Goal: Task Accomplishment & Management: Manage account settings

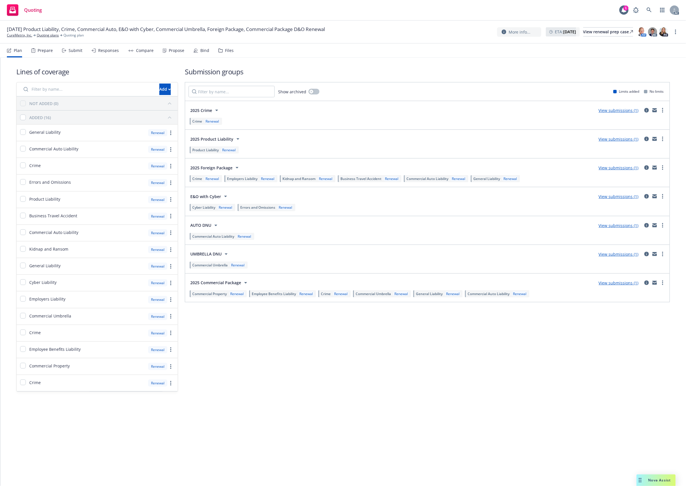
click at [225, 50] on div "Files" at bounding box center [229, 50] width 9 height 5
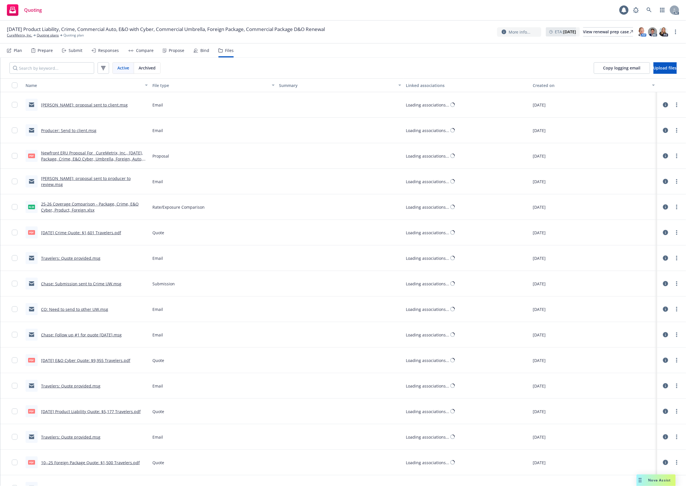
drag, startPoint x: 680, startPoint y: 58, endPoint x: 655, endPoint y: 59, distance: 24.7
click at [679, 58] on div "Copy logging email Upload files" at bounding box center [634, 68] width 101 height 21
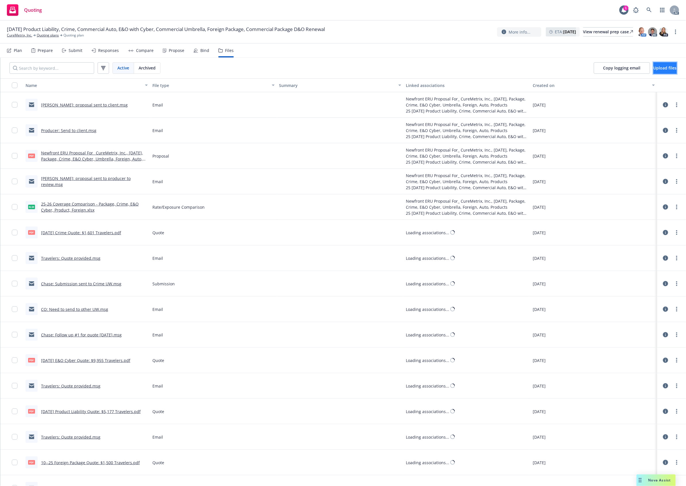
click at [653, 69] on span "Upload files" at bounding box center [664, 67] width 23 height 5
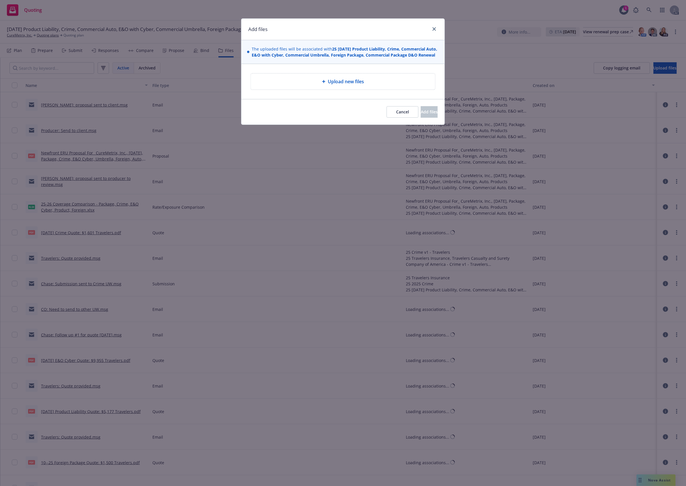
click at [337, 84] on div "Upload new files" at bounding box center [343, 81] width 184 height 16
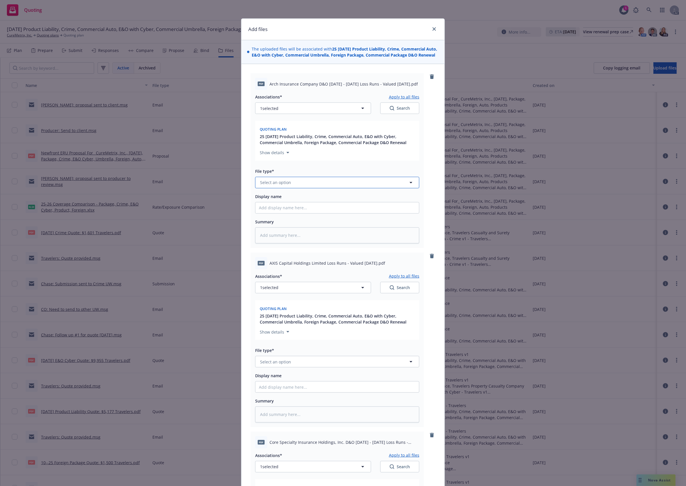
click at [294, 188] on button "Select an option" at bounding box center [337, 182] width 164 height 11
type input "`"
type textarea "x"
click at [285, 186] on input "`" at bounding box center [335, 182] width 143 height 7
paste input "Loss Runs"
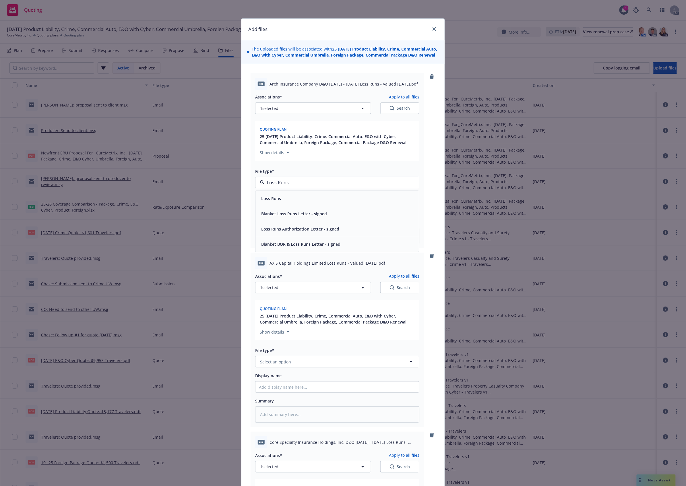
type input "Loss Runs"
drag, startPoint x: 282, startPoint y: 194, endPoint x: 278, endPoint y: 203, distance: 10.2
click at [282, 188] on div "Loss Runs Loss Runs Blanket Loss Runs Letter - signed Loss Runs Authorization L…" at bounding box center [337, 182] width 164 height 11
click at [298, 186] on input "Loss Runs" at bounding box center [335, 182] width 143 height 7
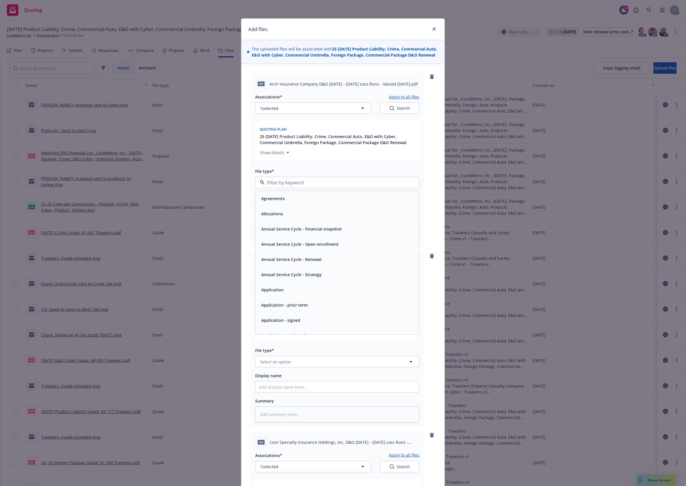
click at [281, 201] on span "Agreements" at bounding box center [273, 198] width 24 height 6
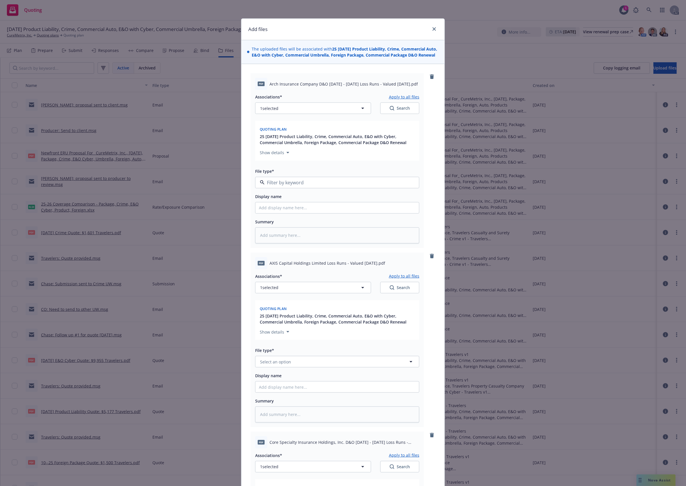
type textarea "x"
click at [293, 185] on span "Agreements" at bounding box center [326, 182] width 133 height 6
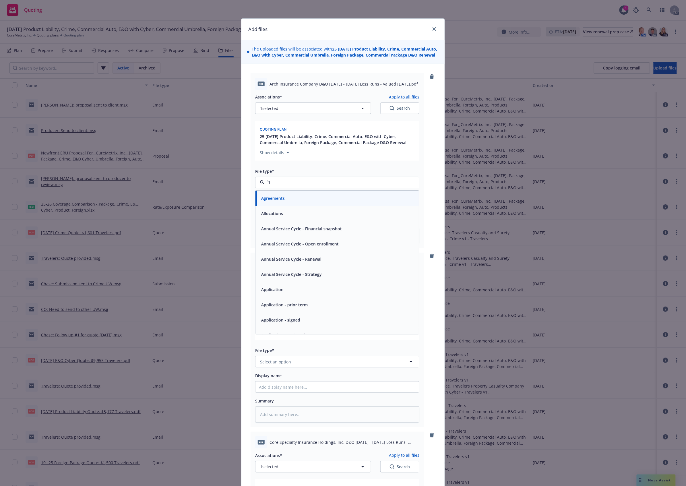
paste input "Loss Runs"
type input "Loss Runs"
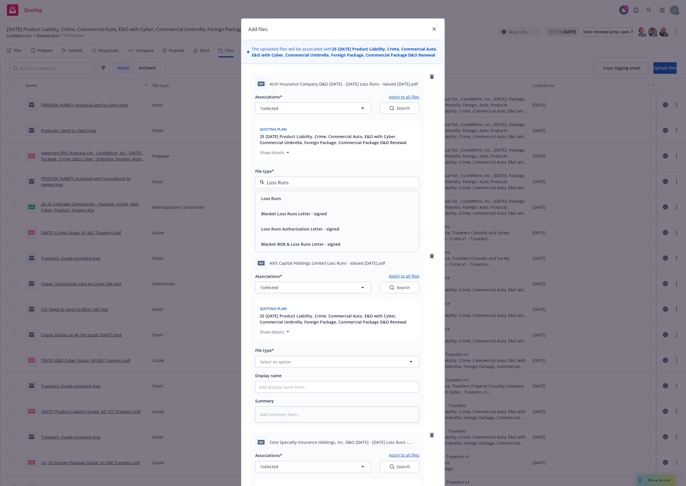
click at [281, 200] on div "Loss Runs" at bounding box center [337, 198] width 157 height 8
type textarea "x"
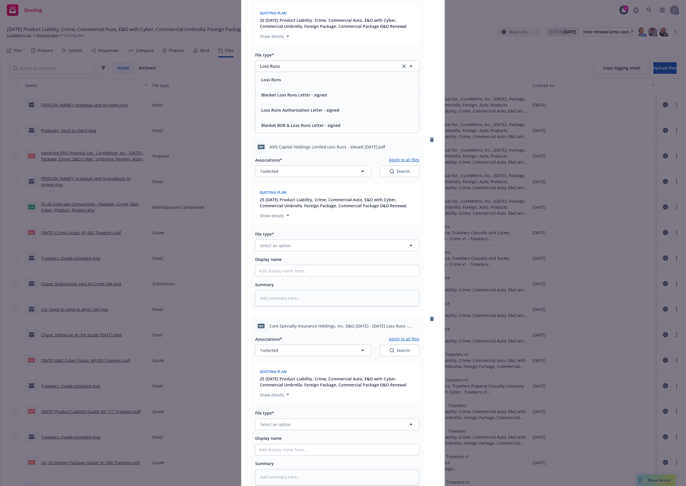
scroll to position [202, 0]
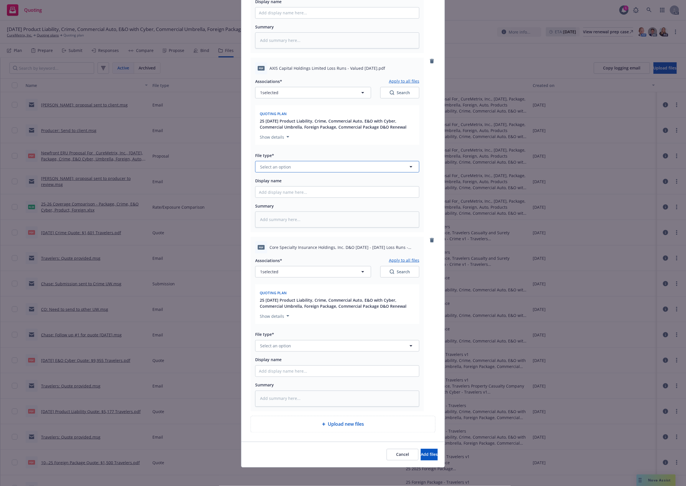
click at [278, 171] on button "Select an option" at bounding box center [337, 166] width 164 height 11
paste input "Loss Runs"
type input "Loss Runs"
click at [277, 180] on span "Loss Runs" at bounding box center [271, 183] width 20 height 6
type textarea "x"
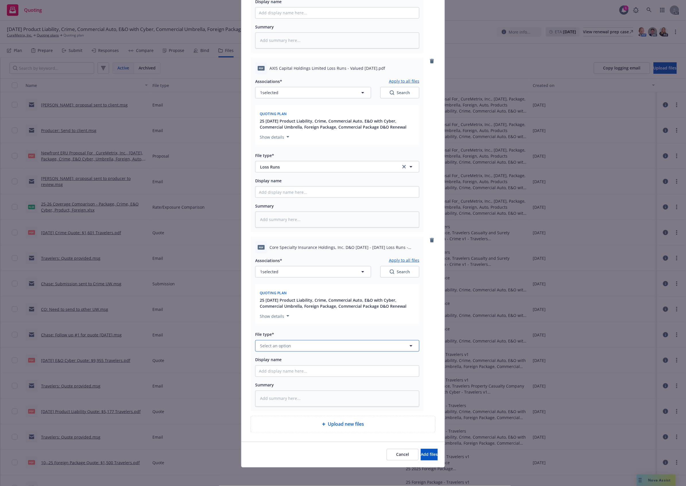
click at [286, 343] on span "Select an option" at bounding box center [275, 346] width 31 height 6
paste input "Loss Runs"
type input "Loss Runs"
click at [279, 290] on div "Loss Runs" at bounding box center [337, 284] width 164 height 15
click at [279, 290] on span "Quoting plan" at bounding box center [273, 292] width 27 height 5
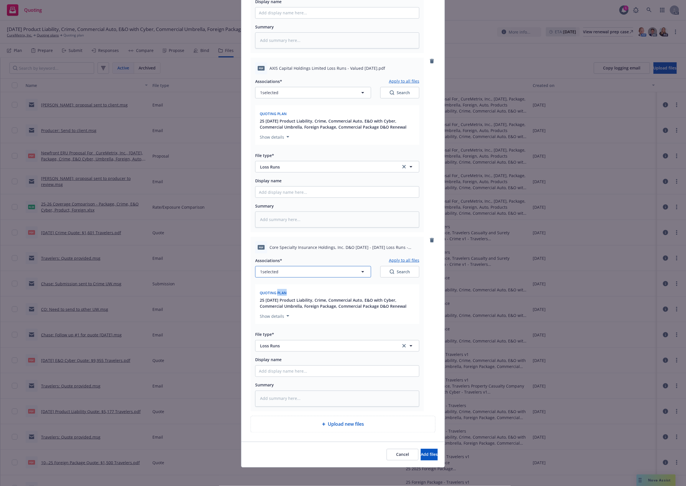
click at [289, 266] on button "1 selected" at bounding box center [313, 271] width 116 height 11
type textarea "x"
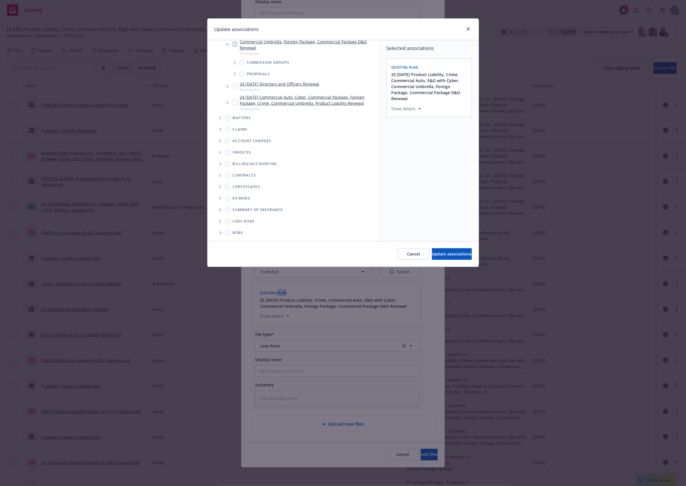
scroll to position [60, 0]
click at [217, 224] on span "Folder Tree Example" at bounding box center [219, 220] width 9 height 9
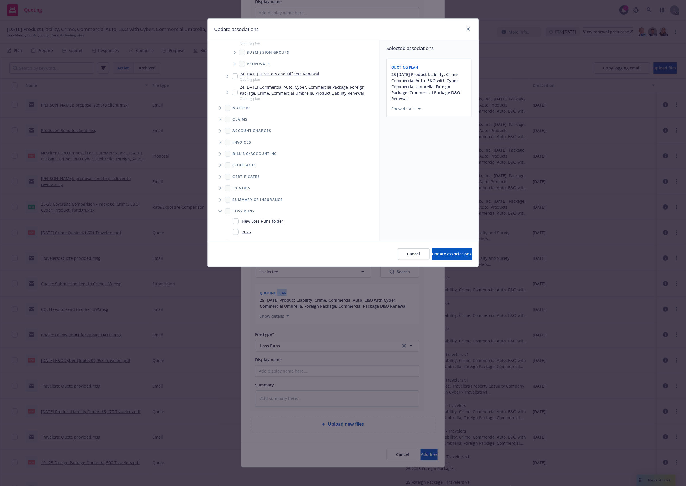
scroll to position [82, 0]
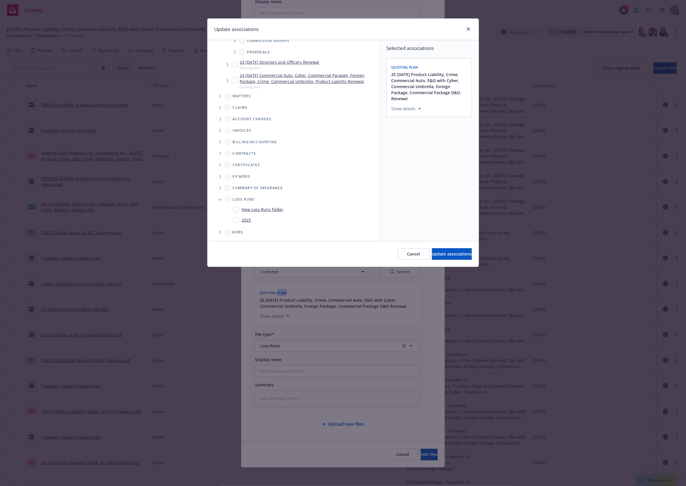
click at [236, 217] on input "Folder Tree Example" at bounding box center [236, 220] width 6 height 6
checkbox input "true"
click at [437, 226] on div "Selected associations Quoting plan 25 [DATE] Product Liability, Crime, Commerci…" at bounding box center [428, 140] width 99 height 201
click at [432, 251] on span "Update associations" at bounding box center [452, 253] width 40 height 5
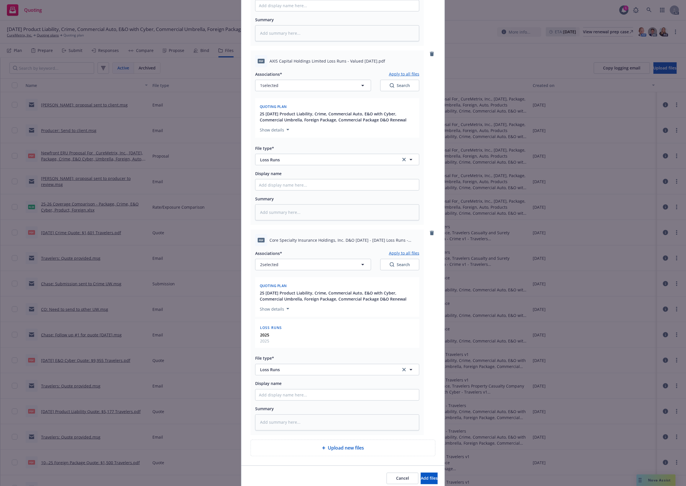
click at [404, 256] on button "Apply to all files" at bounding box center [404, 253] width 30 height 7
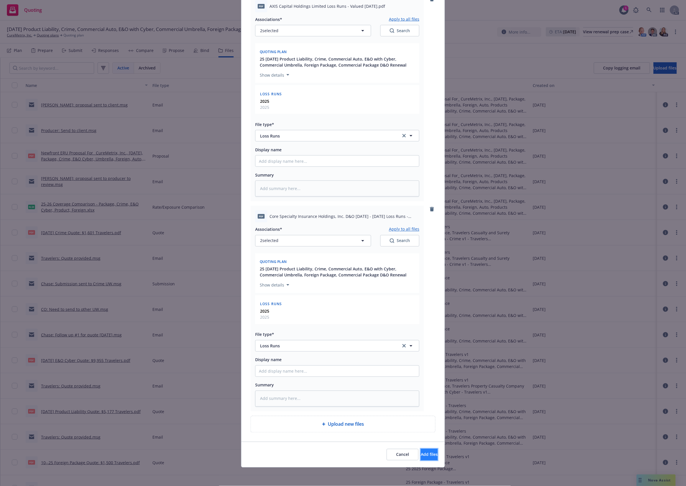
click at [421, 458] on button "Add files" at bounding box center [429, 454] width 17 height 11
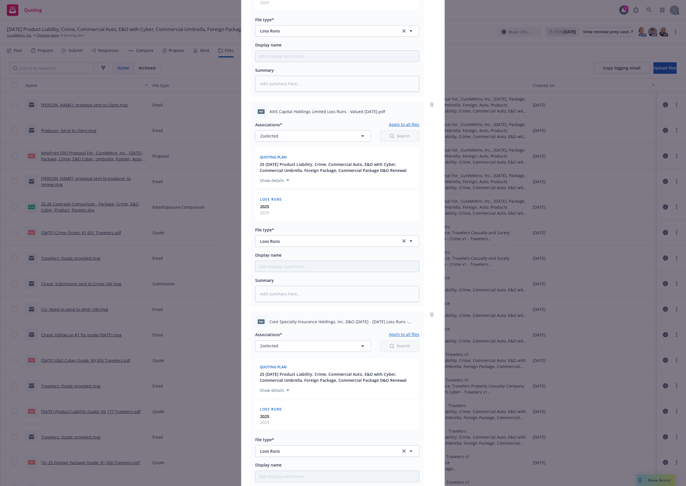
scroll to position [0, 0]
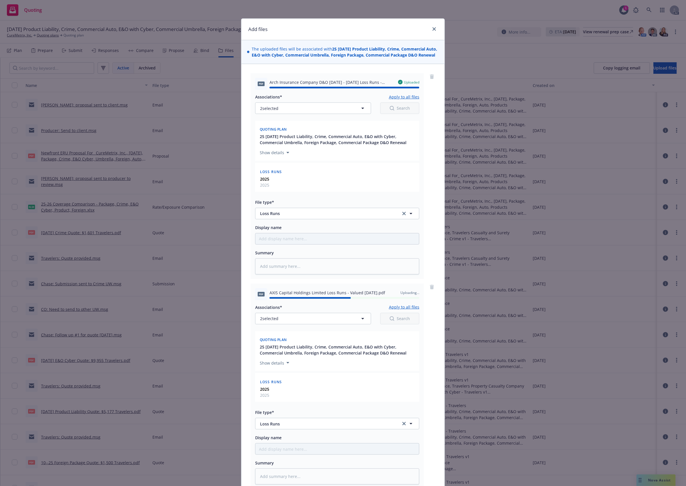
type textarea "x"
